Goal: Task Accomplishment & Management: Complete application form

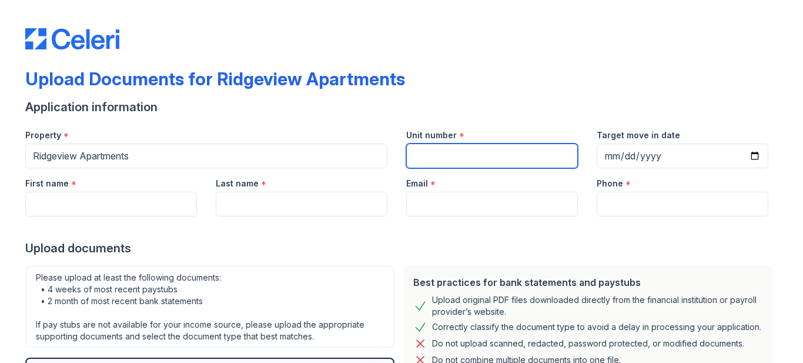
click at [479, 157] on input "Unit number" at bounding box center [492, 155] width 172 height 25
click at [426, 150] on input "Unit number" at bounding box center [492, 155] width 172 height 25
type input "101"
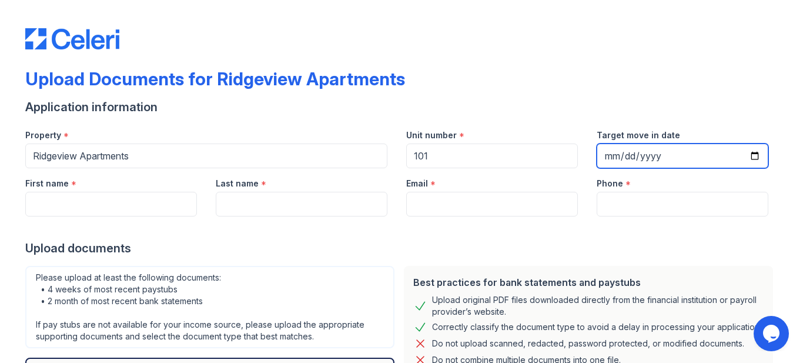
click at [611, 154] on input "Target move in date" at bounding box center [682, 155] width 172 height 25
type input "[DATE]"
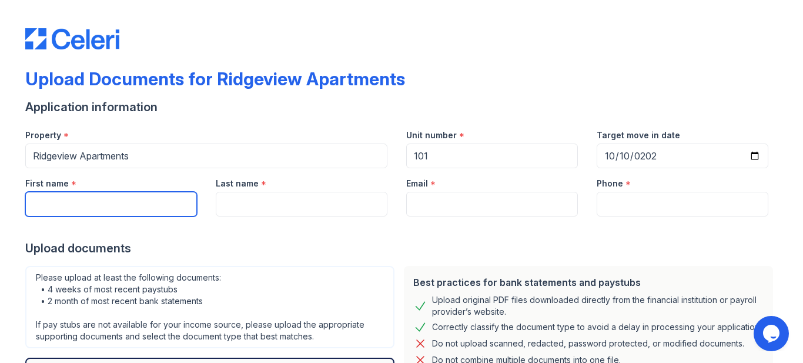
click at [102, 207] on input "First name" at bounding box center [111, 204] width 172 height 25
type input "[PERSON_NAME]"
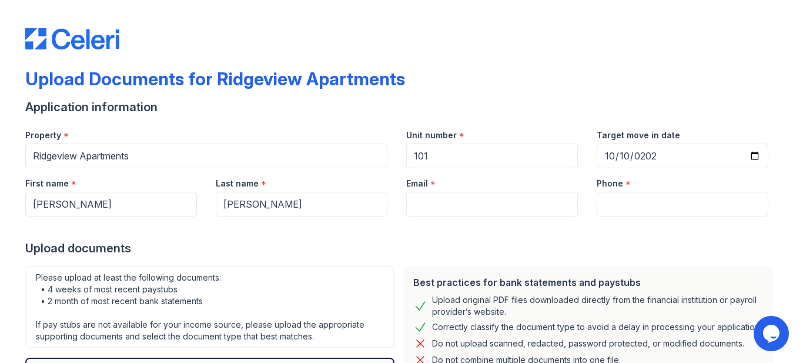
type input "[EMAIL_ADDRESS][DOMAIN_NAME]"
type input "4435289181"
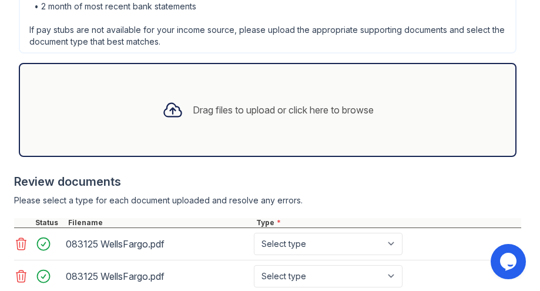
scroll to position [494, 0]
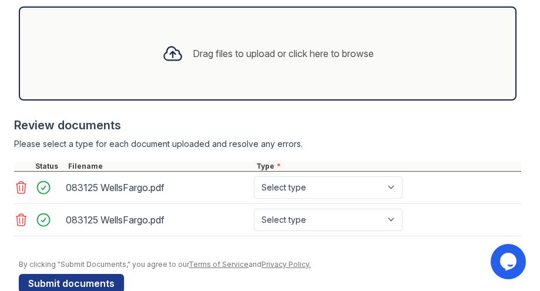
click at [21, 220] on icon at bounding box center [21, 220] width 14 height 14
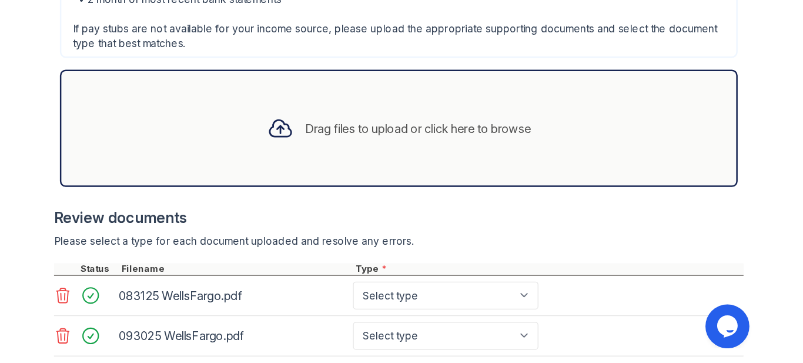
scroll to position [562, 0]
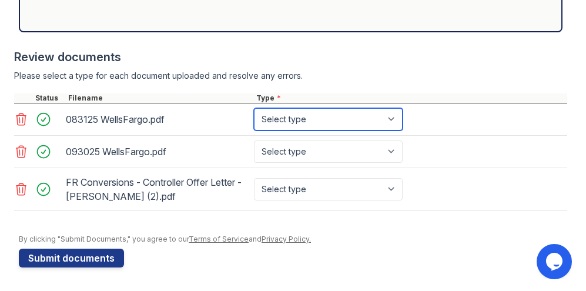
click at [396, 117] on select "Select type Paystub Bank Statement Offer Letter Tax Documents Benefit Award Let…" at bounding box center [328, 119] width 149 height 22
select select "bank_statement"
click at [254, 108] on select "Select type Paystub Bank Statement Offer Letter Tax Documents Benefit Award Let…" at bounding box center [328, 119] width 149 height 22
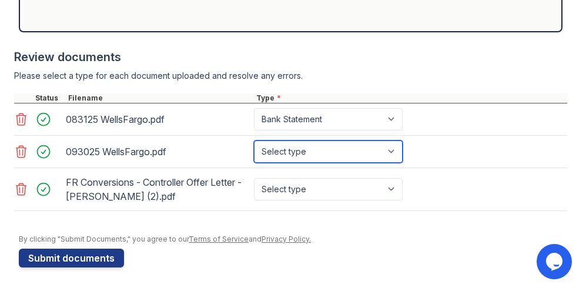
click at [395, 152] on select "Select type Paystub Bank Statement Offer Letter Tax Documents Benefit Award Let…" at bounding box center [328, 151] width 149 height 22
select select "bank_statement"
click at [254, 140] on select "Select type Paystub Bank Statement Offer Letter Tax Documents Benefit Award Let…" at bounding box center [328, 151] width 149 height 22
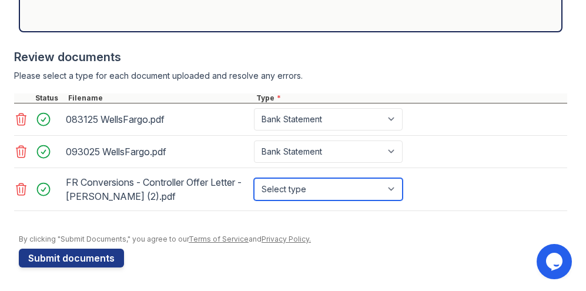
click at [393, 190] on select "Select type Paystub Bank Statement Offer Letter Tax Documents Benefit Award Let…" at bounding box center [328, 189] width 149 height 22
select select "offer_letter"
click at [254, 178] on select "Select type Paystub Bank Statement Offer Letter Tax Documents Benefit Award Let…" at bounding box center [328, 189] width 149 height 22
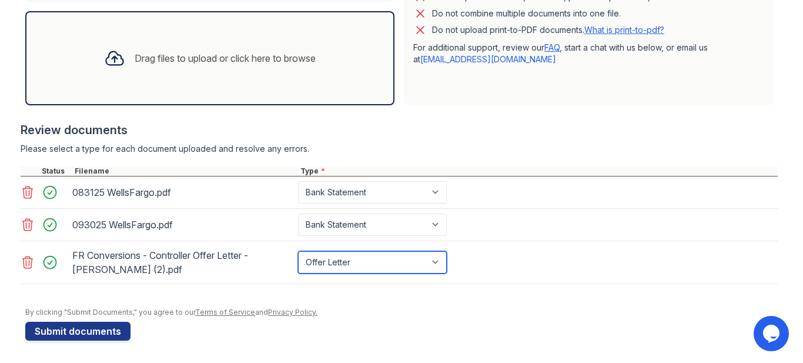
scroll to position [347, 0]
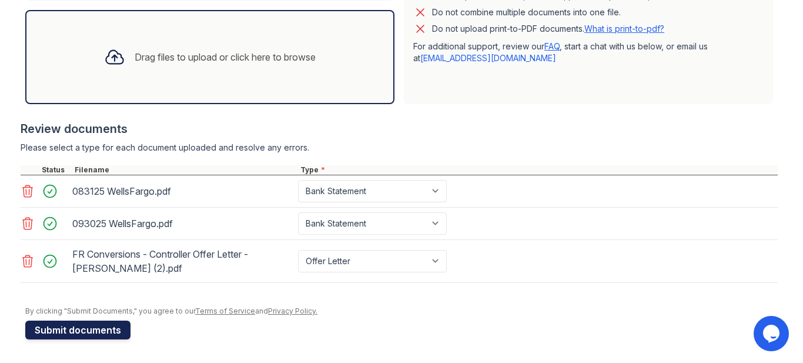
click at [61, 333] on button "Submit documents" at bounding box center [77, 329] width 105 height 19
